Goal: Task Accomplishment & Management: Manage account settings

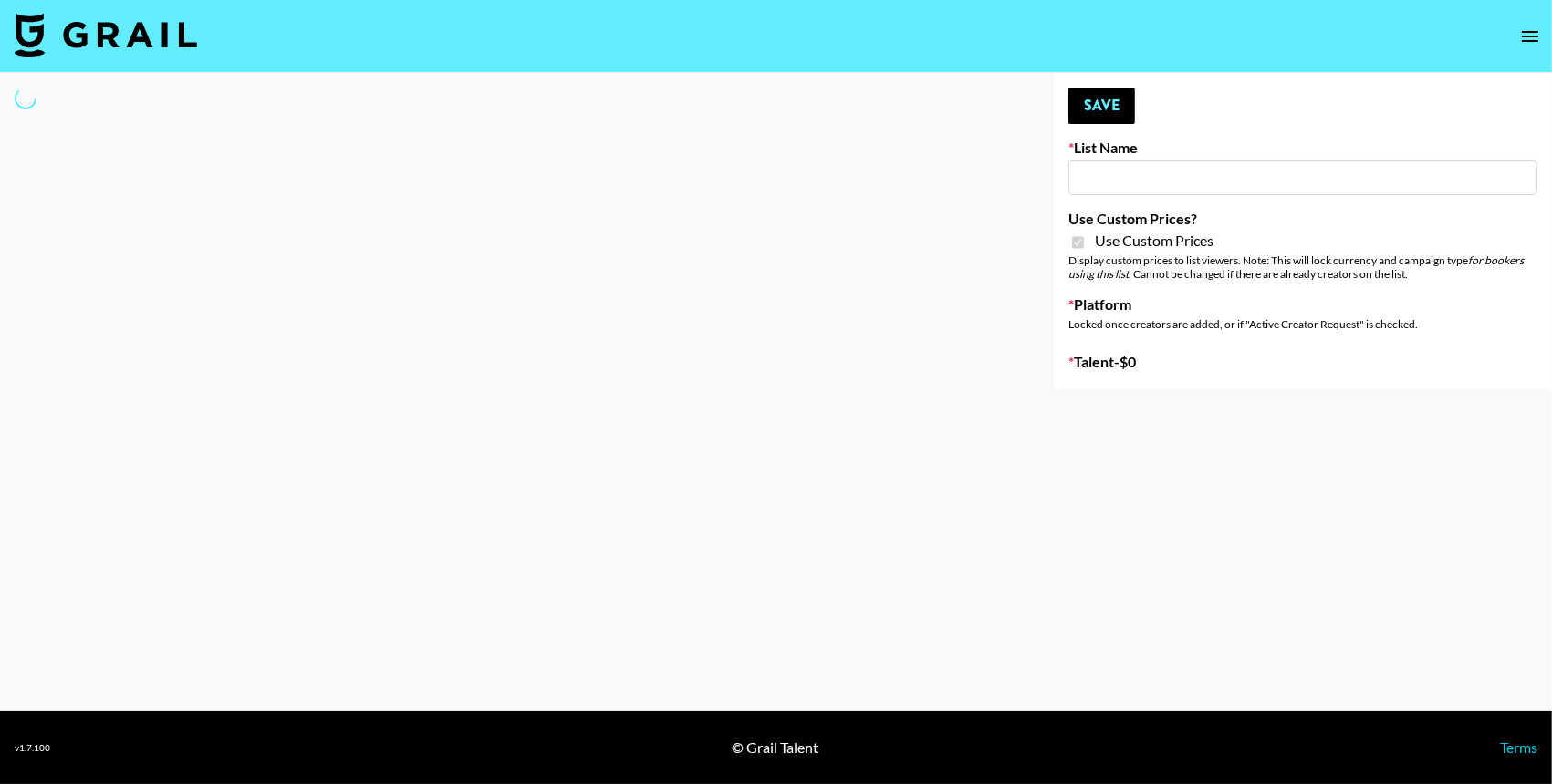
type input "Content Labs for Govee's TV Backlight 3."
checkbox input "true"
select select "Brand"
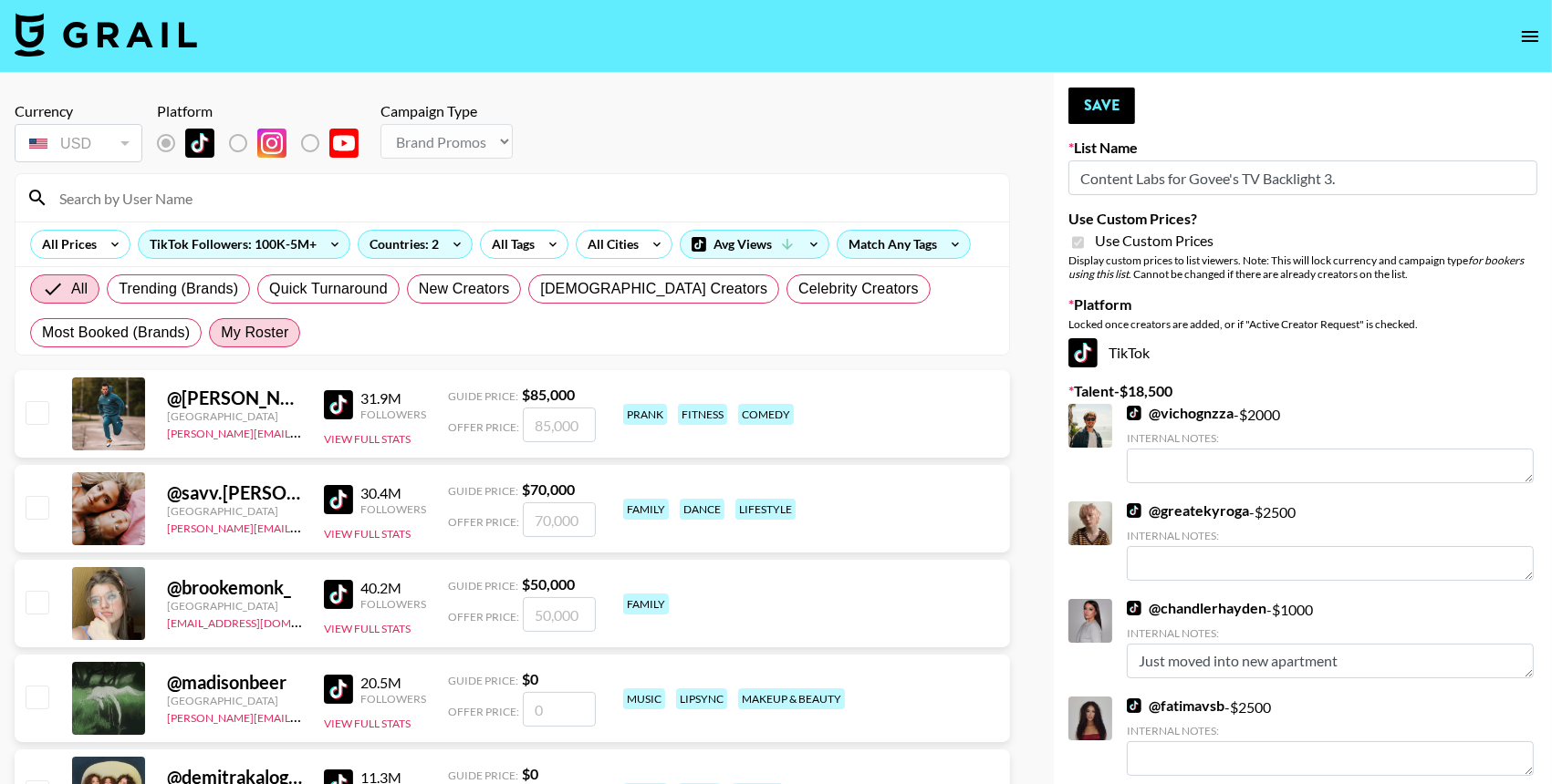
click at [283, 337] on span "My Roster" at bounding box center [255, 333] width 67 height 22
click at [221, 333] on input "My Roster" at bounding box center [221, 333] width 0 height 0
radio input "true"
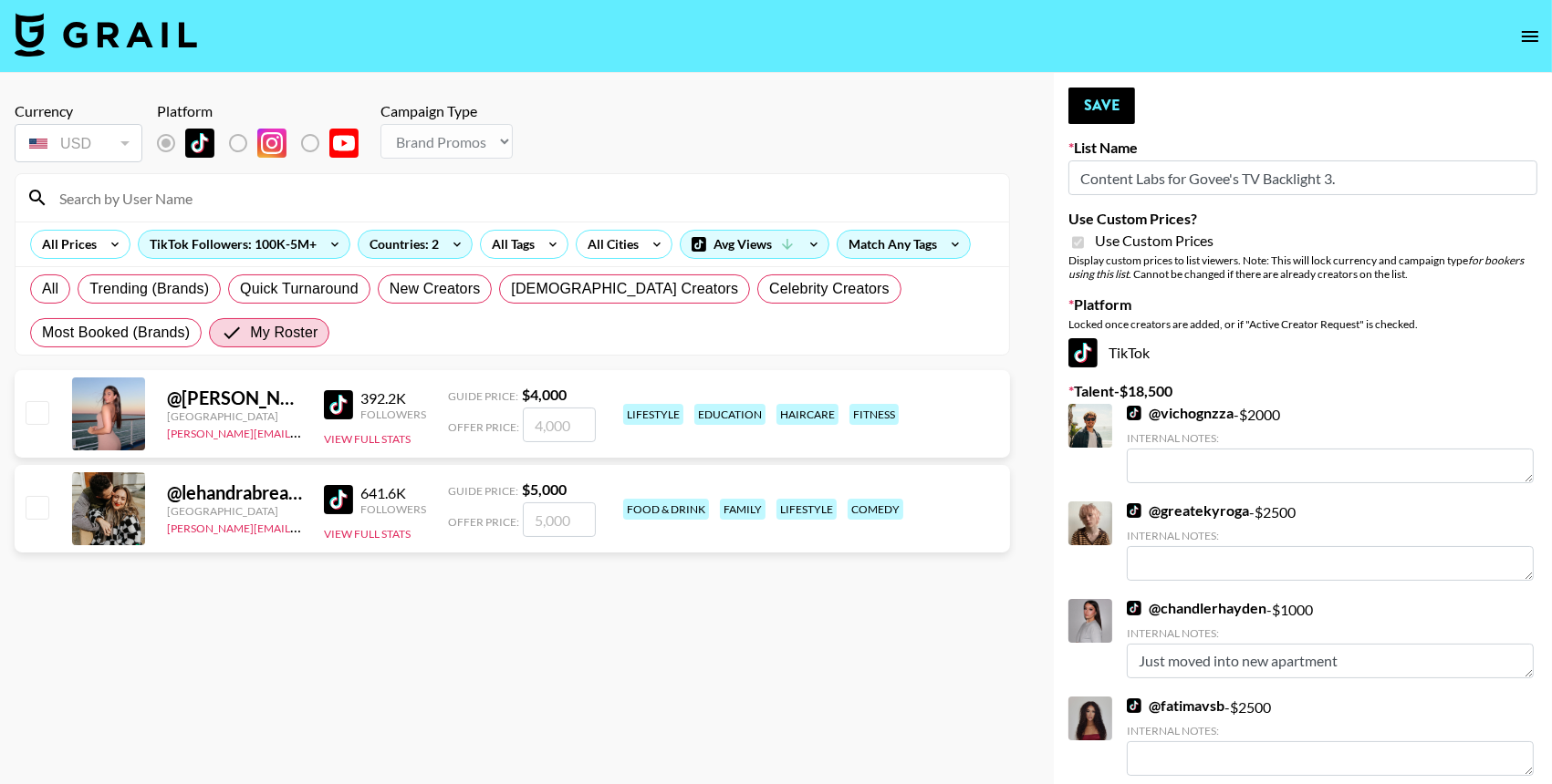
click at [37, 418] on input "checkbox" at bounding box center [36, 411] width 22 height 22
checkbox input "true"
type input "4000"
click at [37, 509] on input "checkbox" at bounding box center [36, 507] width 22 height 22
checkbox input "true"
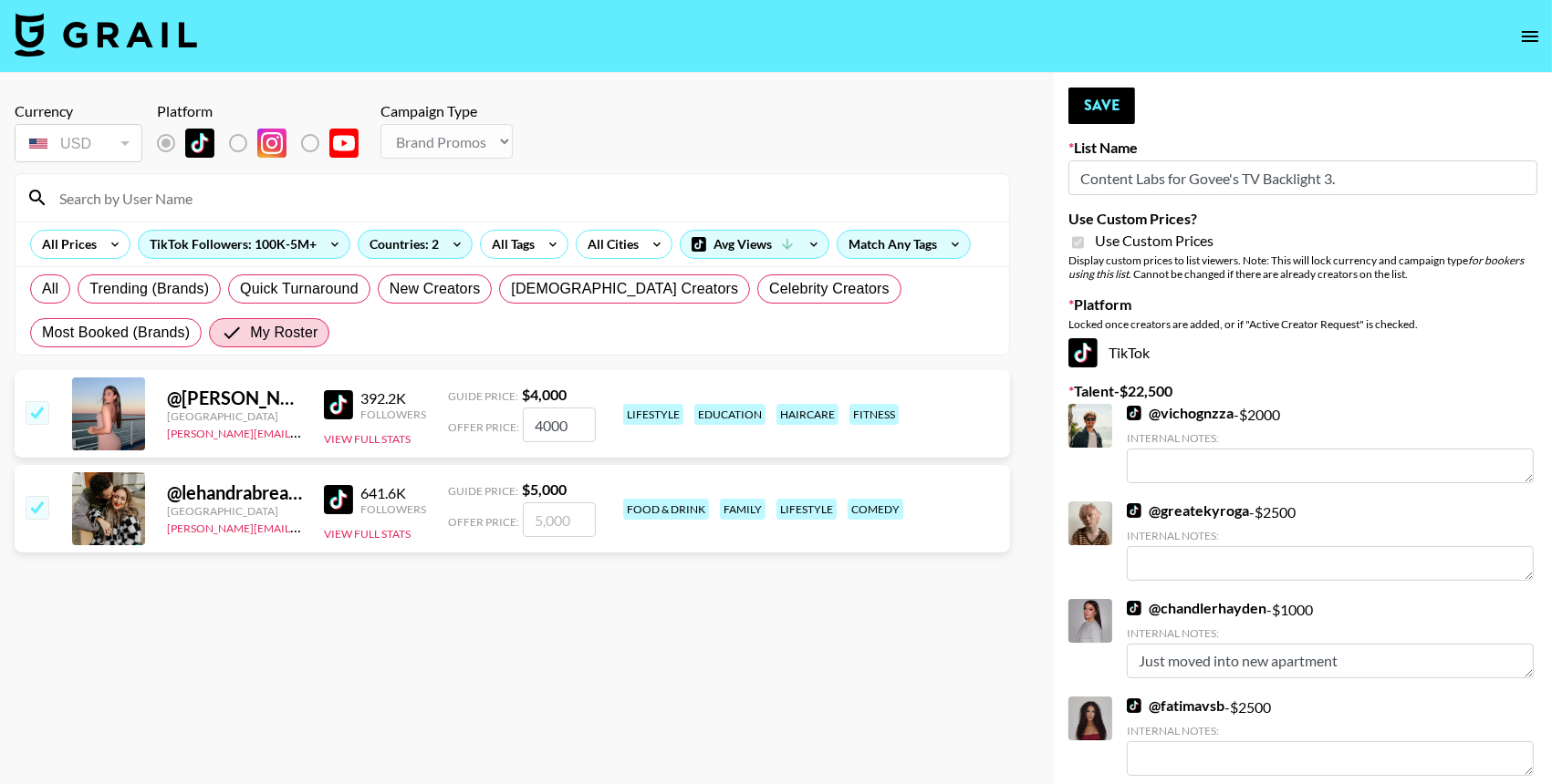
type input "5000"
click at [549, 431] on input "4000" at bounding box center [560, 424] width 73 height 35
type input "2000"
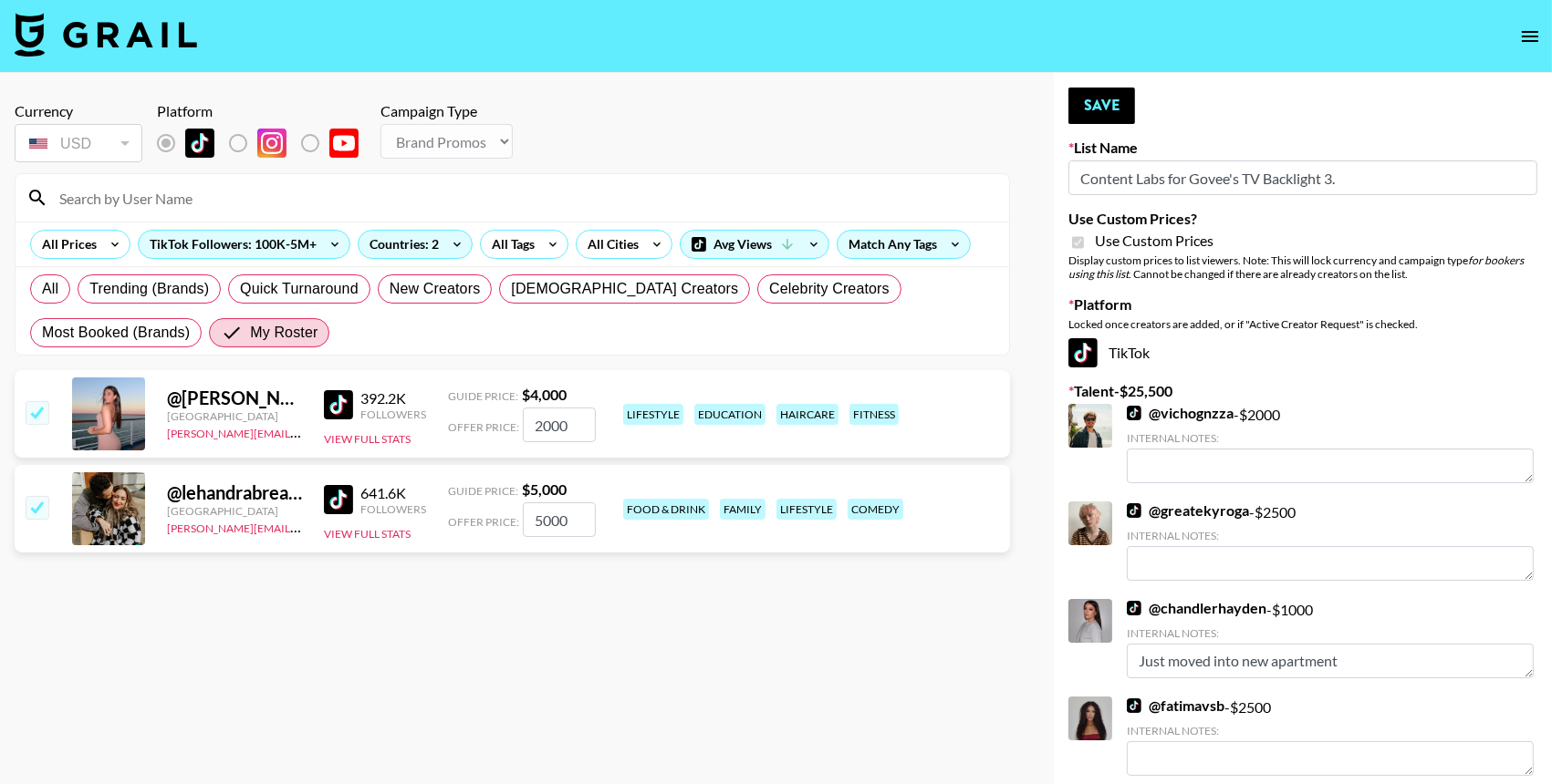
click at [562, 524] on input "5000" at bounding box center [560, 519] width 73 height 35
type input "2000"
click at [1117, 99] on button "Save" at bounding box center [1101, 105] width 67 height 37
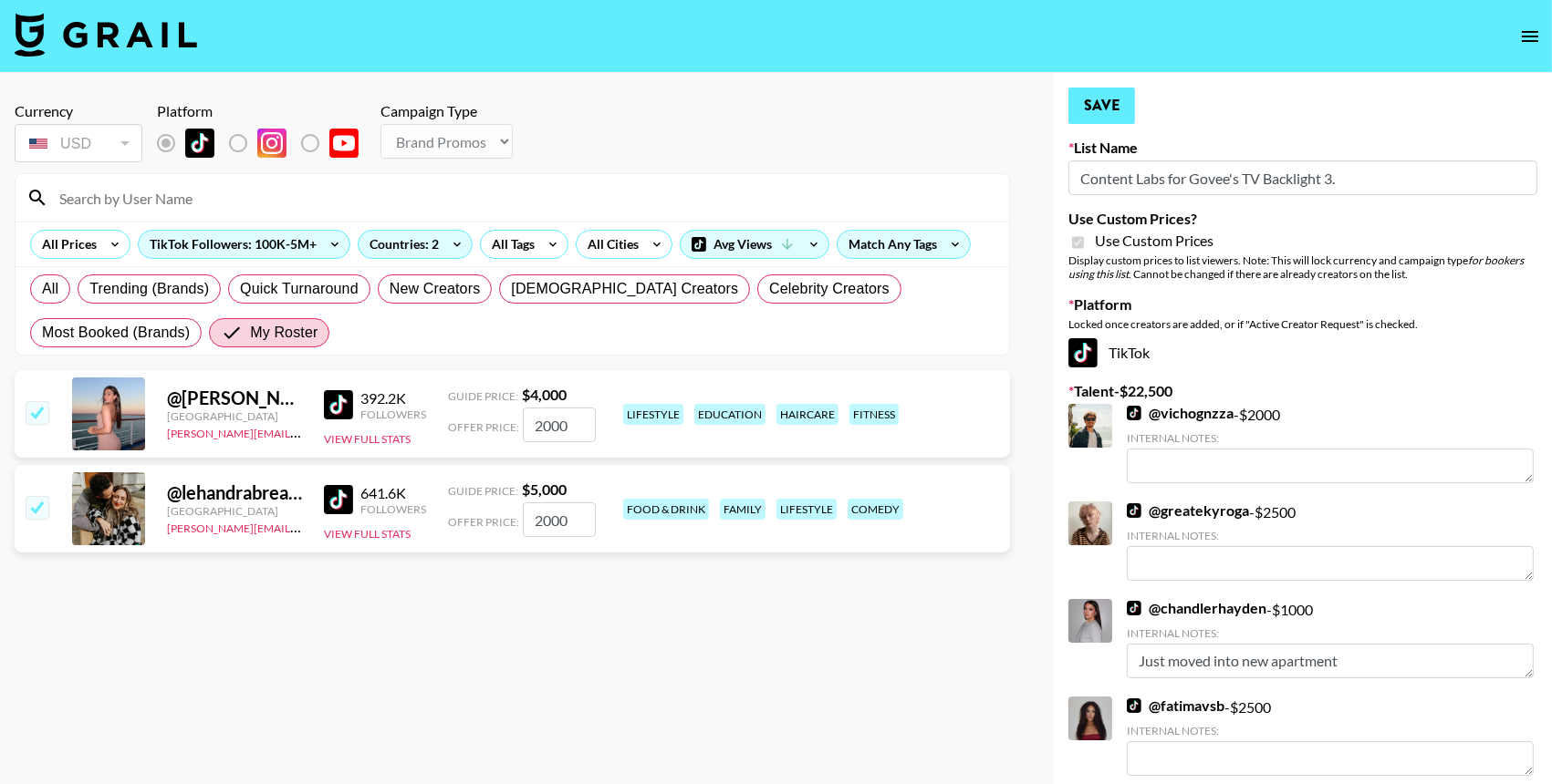
radio input "true"
